Goal: Information Seeking & Learning: Learn about a topic

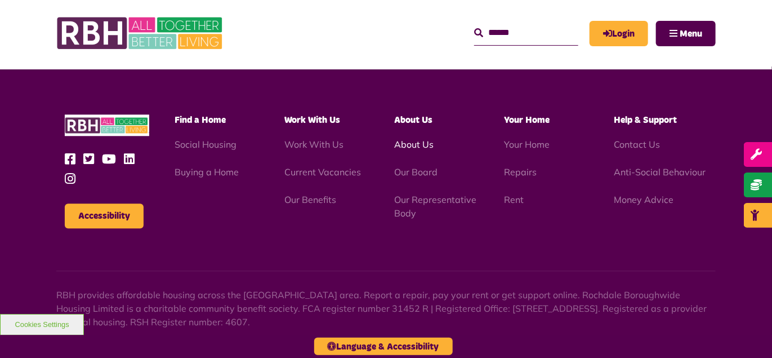
click at [416, 139] on link "About Us" at bounding box center [413, 144] width 39 height 11
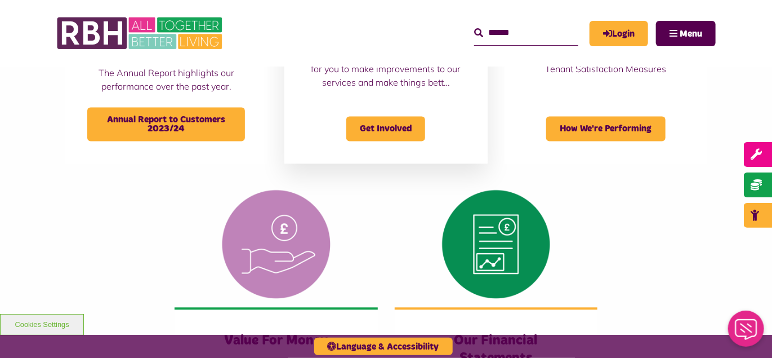
scroll to position [819, 0]
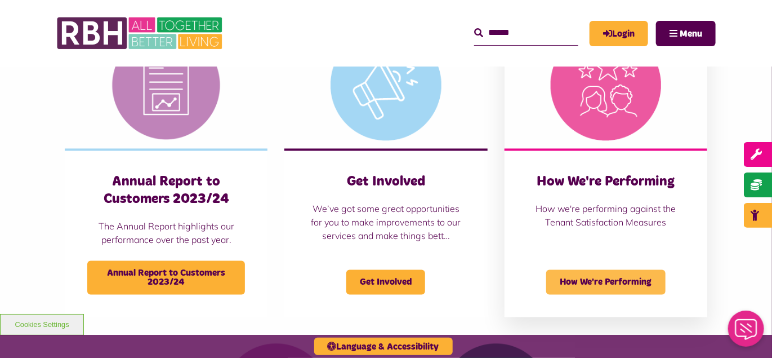
click at [629, 274] on span "How We're Performing" at bounding box center [606, 282] width 119 height 25
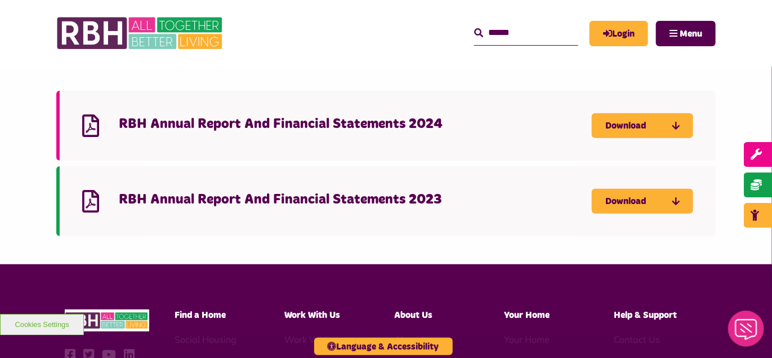
scroll to position [153, 0]
